Goal: Complete application form

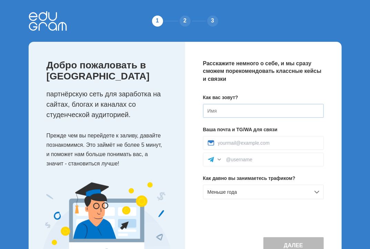
scroll to position [33, 0]
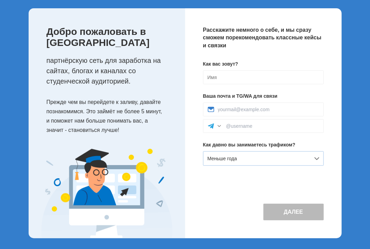
click at [277, 160] on div "Меньше года" at bounding box center [263, 158] width 121 height 14
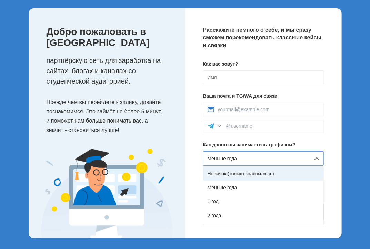
click at [266, 175] on div "Новичок (только знакомлюсь)" at bounding box center [264, 174] width 120 height 14
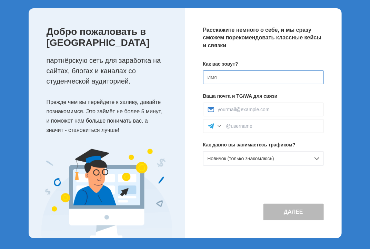
click at [231, 81] on input at bounding box center [263, 77] width 121 height 14
type input "[PERSON_NAME]"
click at [280, 182] on div "Расскажите немного о себе, и мы сразу сможем порекомендовать классные кейсы и с…" at bounding box center [263, 123] width 157 height 230
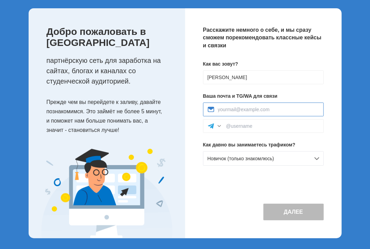
click at [240, 110] on input at bounding box center [268, 110] width 101 height 6
type input "[EMAIL_ADDRESS][DOMAIN_NAME]"
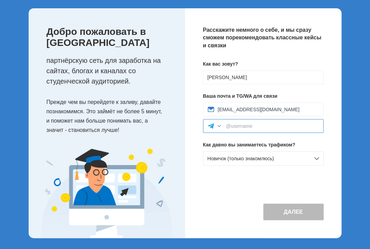
click at [251, 125] on input at bounding box center [272, 126] width 93 height 6
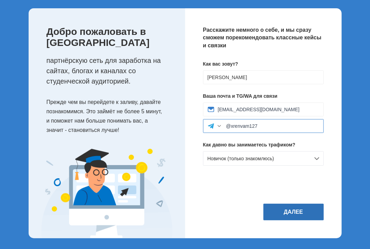
type input "@xrenvam127"
click at [293, 209] on button "Далее" at bounding box center [294, 212] width 60 height 17
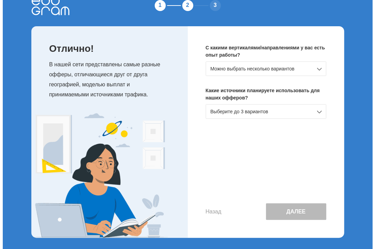
scroll to position [0, 0]
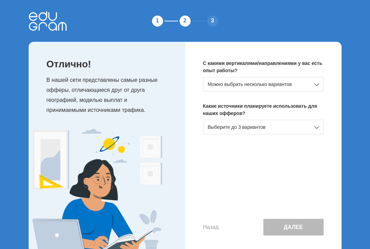
click at [296, 79] on div "Можно выбрать несколько вариантов" at bounding box center [263, 84] width 121 height 14
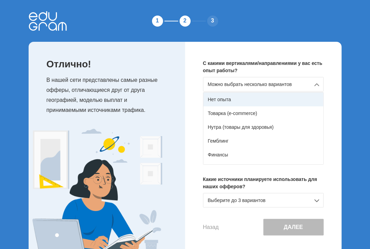
click at [299, 98] on div "Нет опыта" at bounding box center [264, 99] width 120 height 14
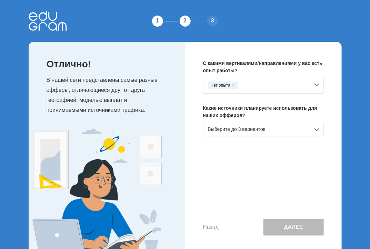
click at [294, 135] on div "Выберите до 3 вариантов" at bounding box center [263, 129] width 121 height 14
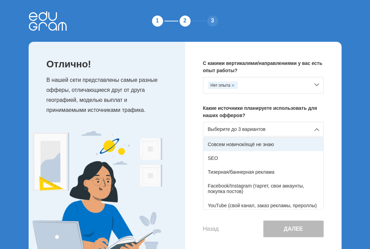
click at [267, 144] on div "Совсем новичок/ещё не знаю" at bounding box center [264, 144] width 120 height 14
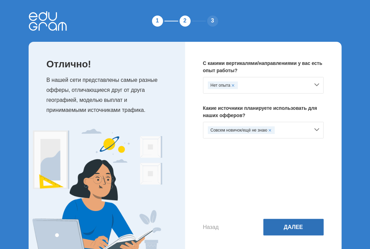
click at [289, 225] on button "Далее" at bounding box center [294, 227] width 60 height 17
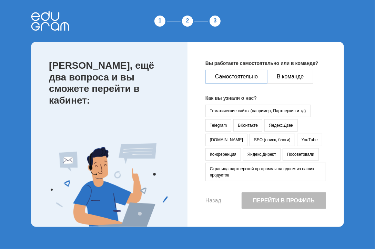
click at [242, 76] on button "Самостоятельно" at bounding box center [237, 77] width 62 height 14
click at [254, 169] on button "Страница партнерской программы на одном из наших продуктов" at bounding box center [266, 171] width 121 height 19
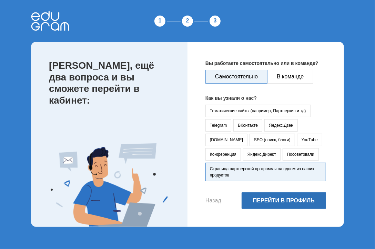
click at [277, 197] on button "Перейти в профиль" at bounding box center [284, 200] width 85 height 17
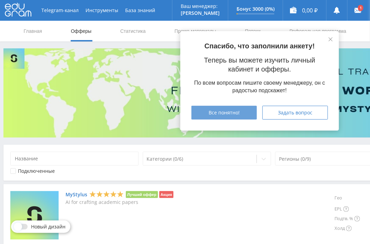
click at [236, 110] on span "Все понятно!" at bounding box center [224, 113] width 31 height 6
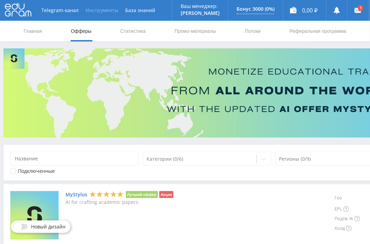
click at [99, 8] on button "Инструменты" at bounding box center [102, 10] width 40 height 21
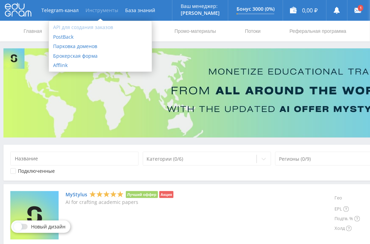
click at [88, 26] on link "API для создания заказов" at bounding box center [100, 27] width 103 height 10
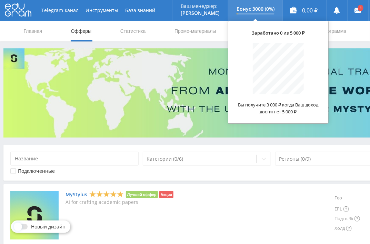
click at [253, 12] on p "Бонус 3000 (0%)" at bounding box center [256, 9] width 38 height 6
